Goal: Task Accomplishment & Management: Complete application form

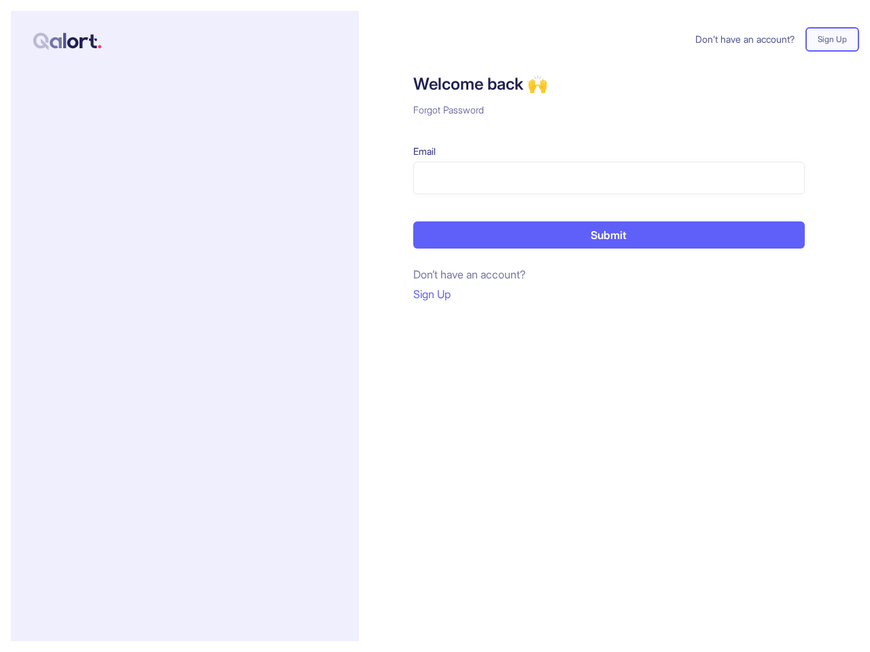
click at [435, 326] on div "Don’t have an account? Sign Up Welcome back 🙌 Forgot Password Email Submit Don’…" at bounding box center [609, 326] width 500 height 631
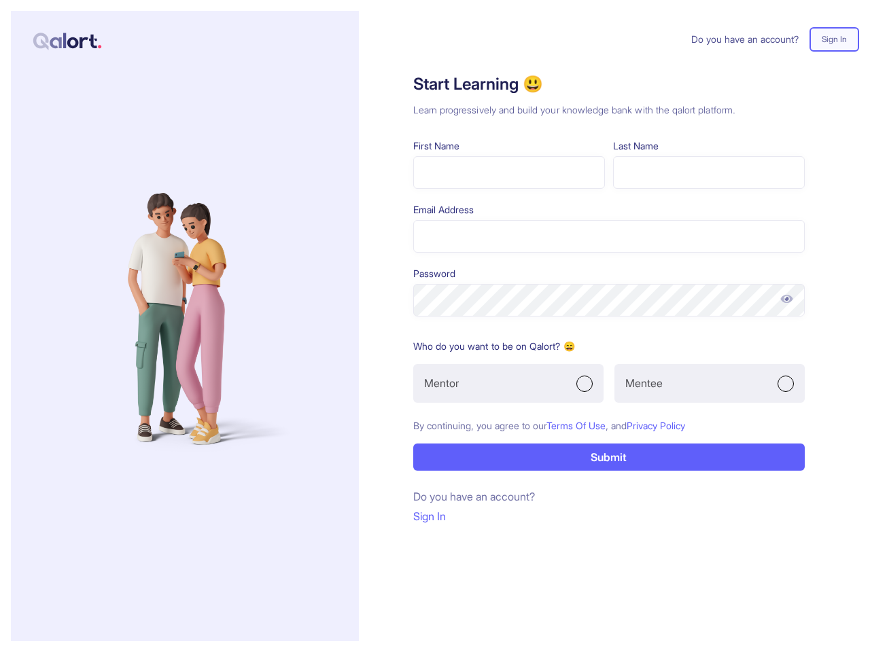
click at [435, 326] on form "First Name Last Name Email Address Password Who do you want to be on Qalort? 😄 …" at bounding box center [608, 305] width 391 height 332
click at [786, 299] on img at bounding box center [786, 299] width 14 height 14
click at [508, 383] on div "Mentor" at bounding box center [508, 383] width 190 height 39
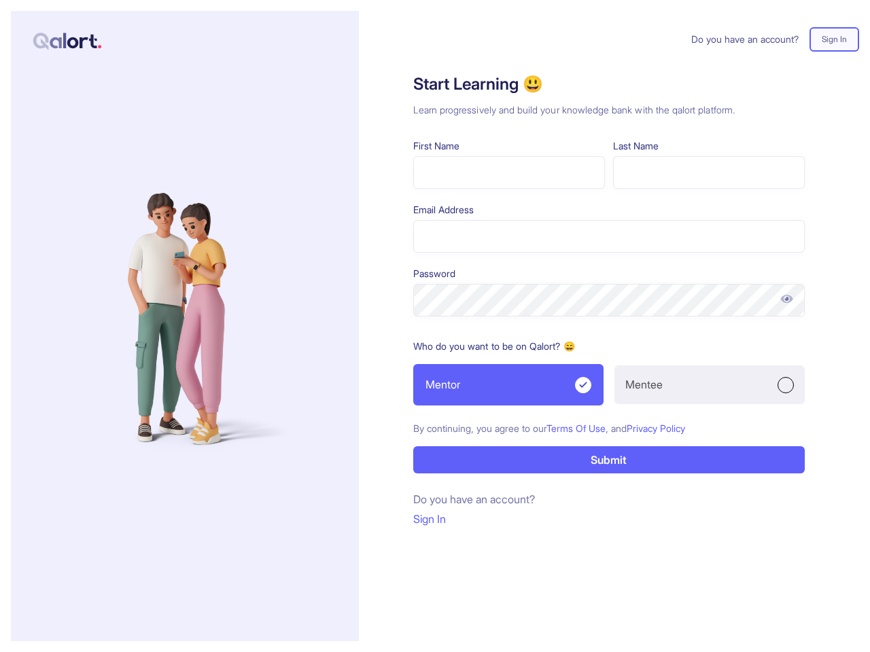
click at [709, 383] on div "Mentee" at bounding box center [709, 385] width 190 height 39
